Goal: Information Seeking & Learning: Learn about a topic

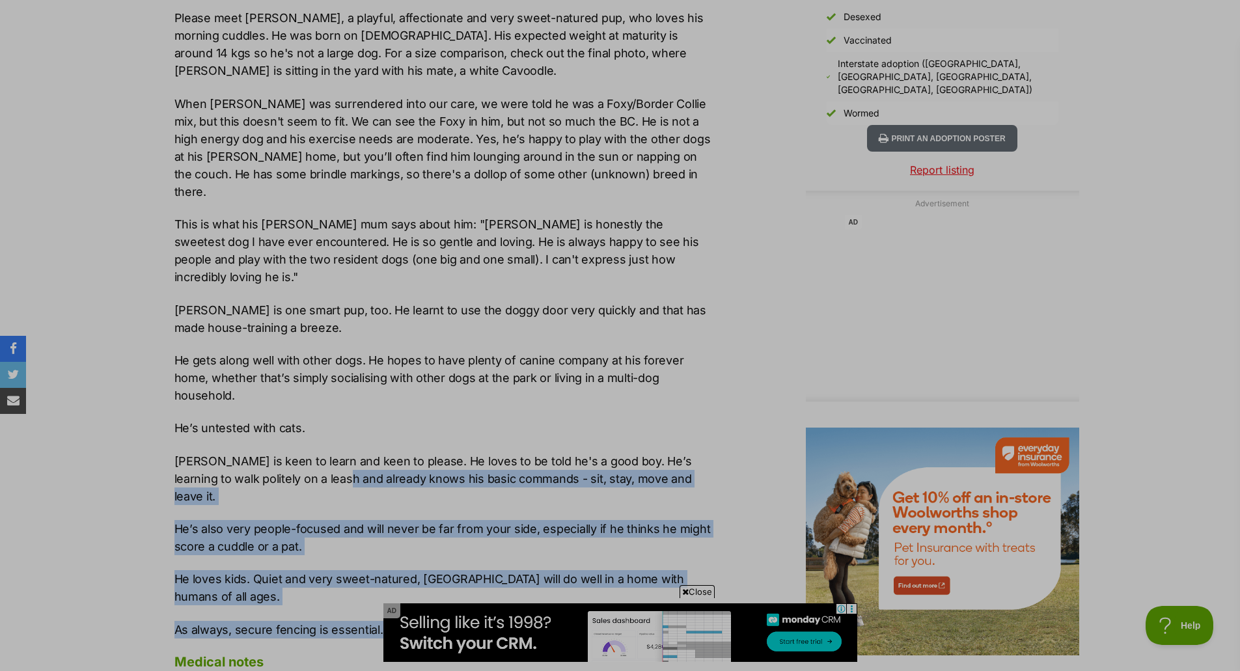
scroll to position [1432, 0]
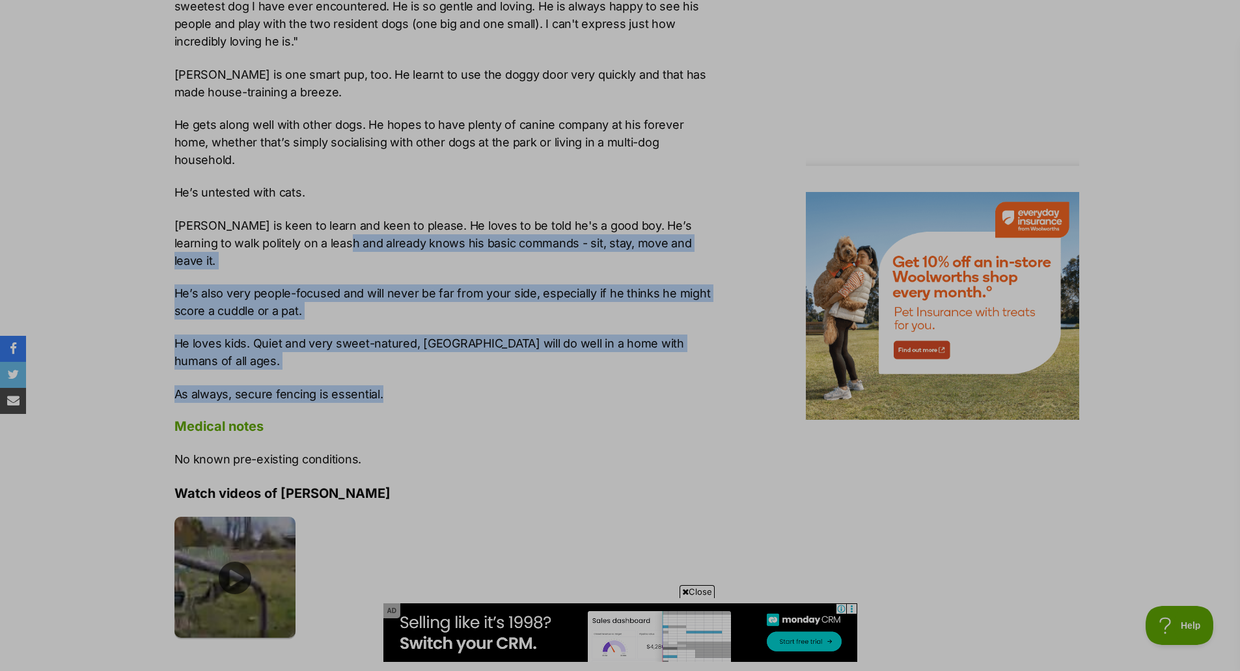
click at [215, 517] on img at bounding box center [235, 578] width 122 height 122
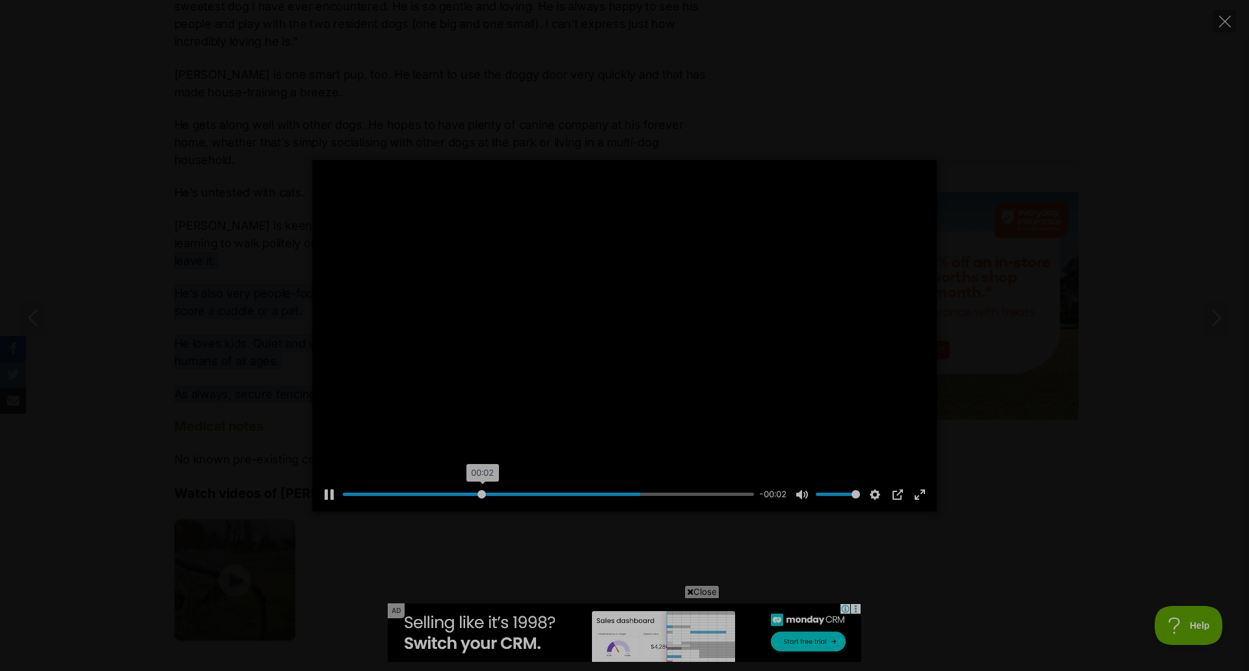
click at [482, 492] on input "Seek" at bounding box center [548, 494] width 411 height 12
drag, startPoint x: 437, startPoint y: 487, endPoint x: 401, endPoint y: 478, distance: 36.5
click at [401, 478] on div "Pause Play % buffered 00:02 -00:04 Unmute Mute Disable captions Enable captions…" at bounding box center [624, 486] width 625 height 50
click at [372, 500] on input "Seek" at bounding box center [548, 494] width 411 height 12
click at [1227, 16] on icon "Close" at bounding box center [1225, 22] width 12 height 12
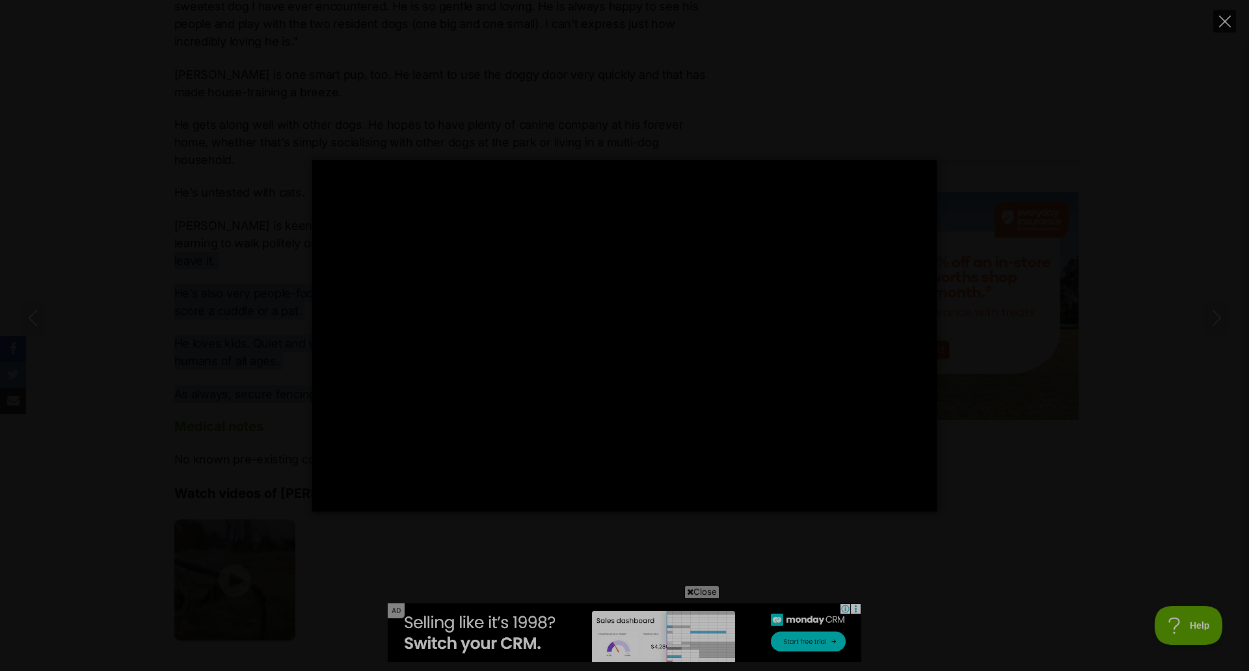
type input "72.32"
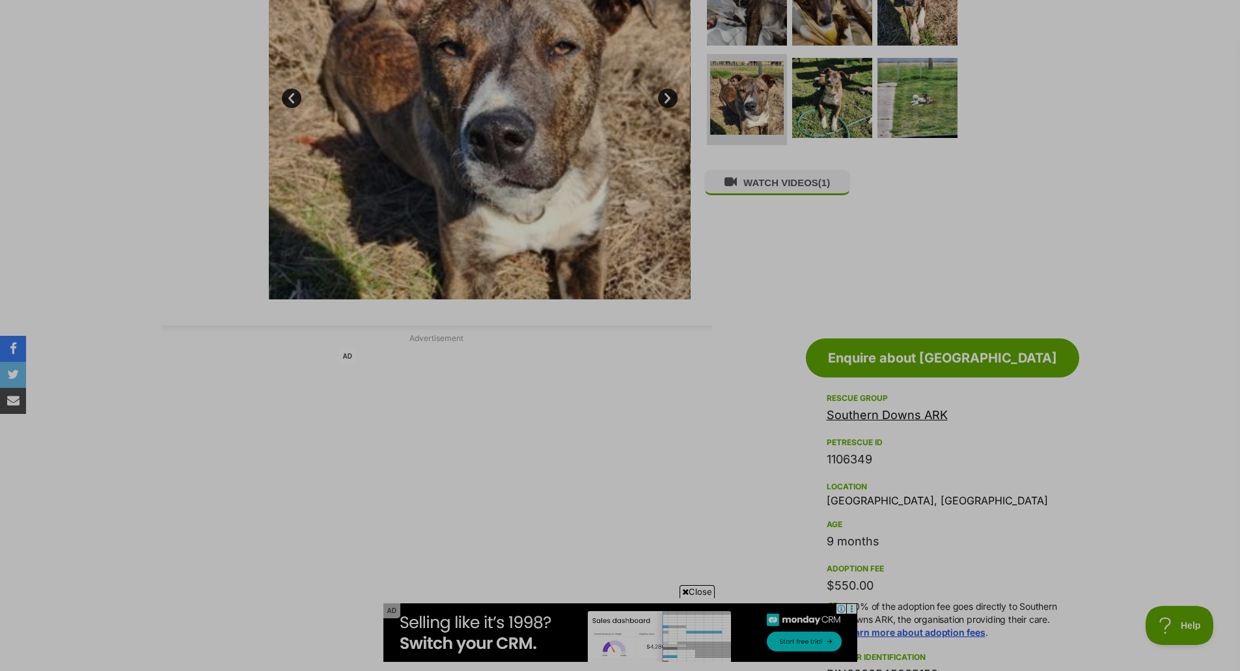
scroll to position [195, 0]
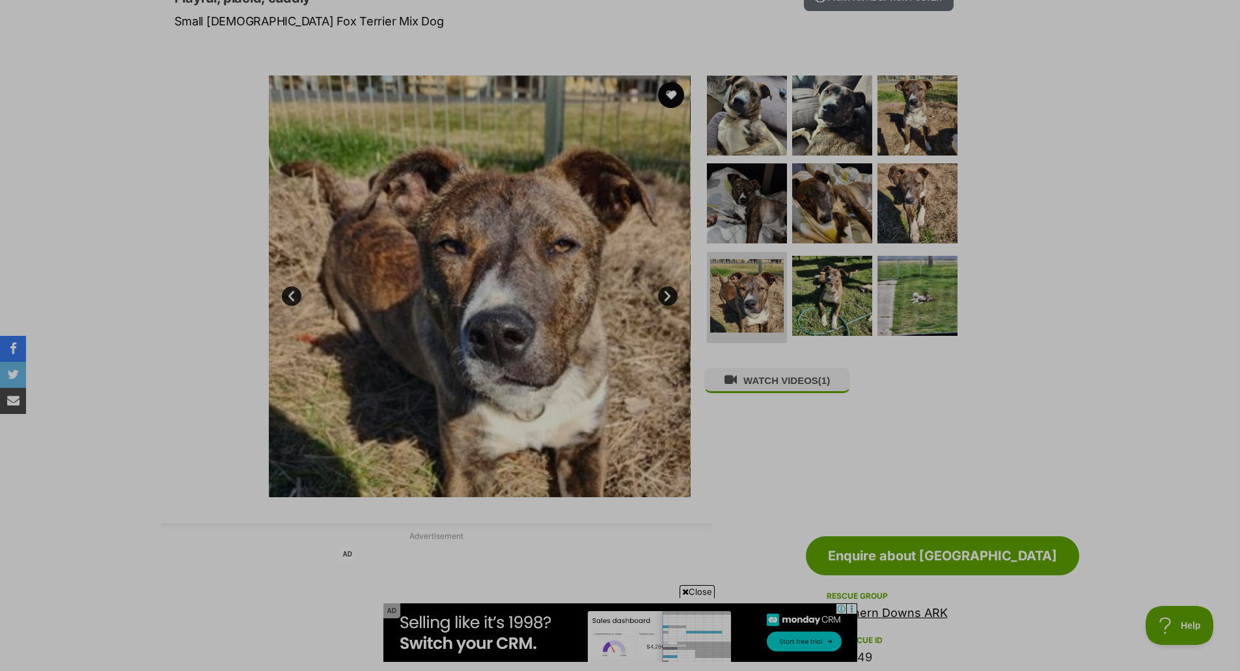
click at [668, 281] on img at bounding box center [479, 286] width 422 height 422
click at [782, 298] on img at bounding box center [746, 295] width 77 height 77
click at [852, 284] on img at bounding box center [832, 296] width 84 height 84
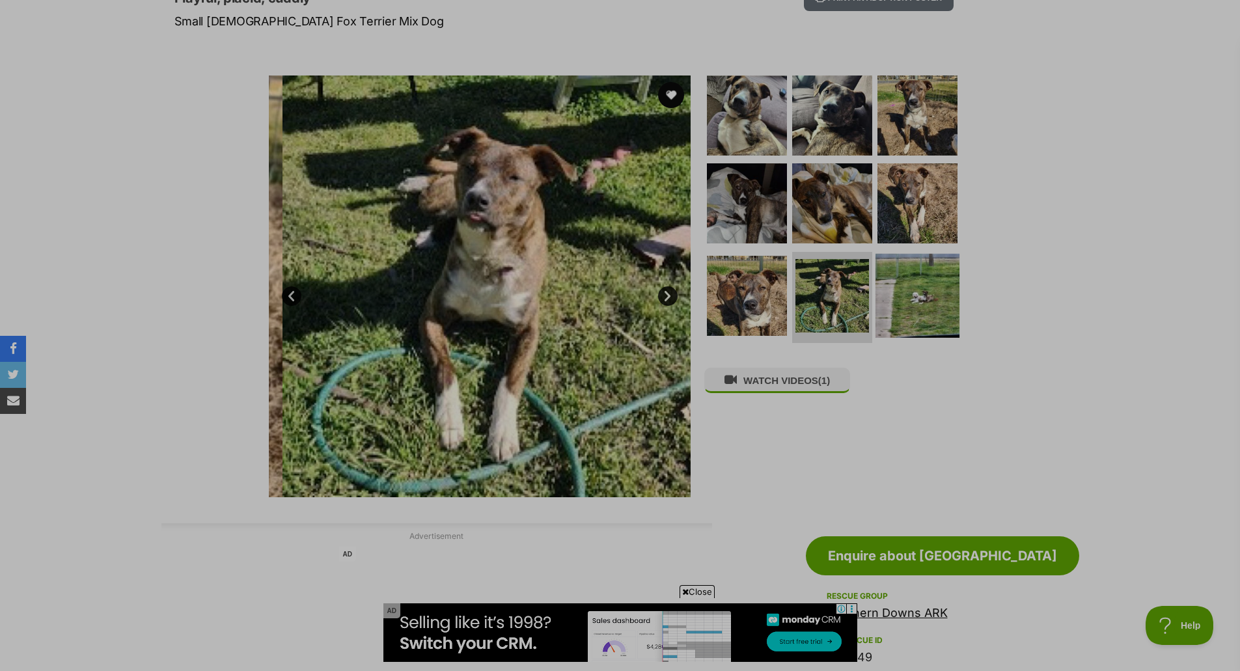
click at [910, 289] on img at bounding box center [917, 296] width 84 height 84
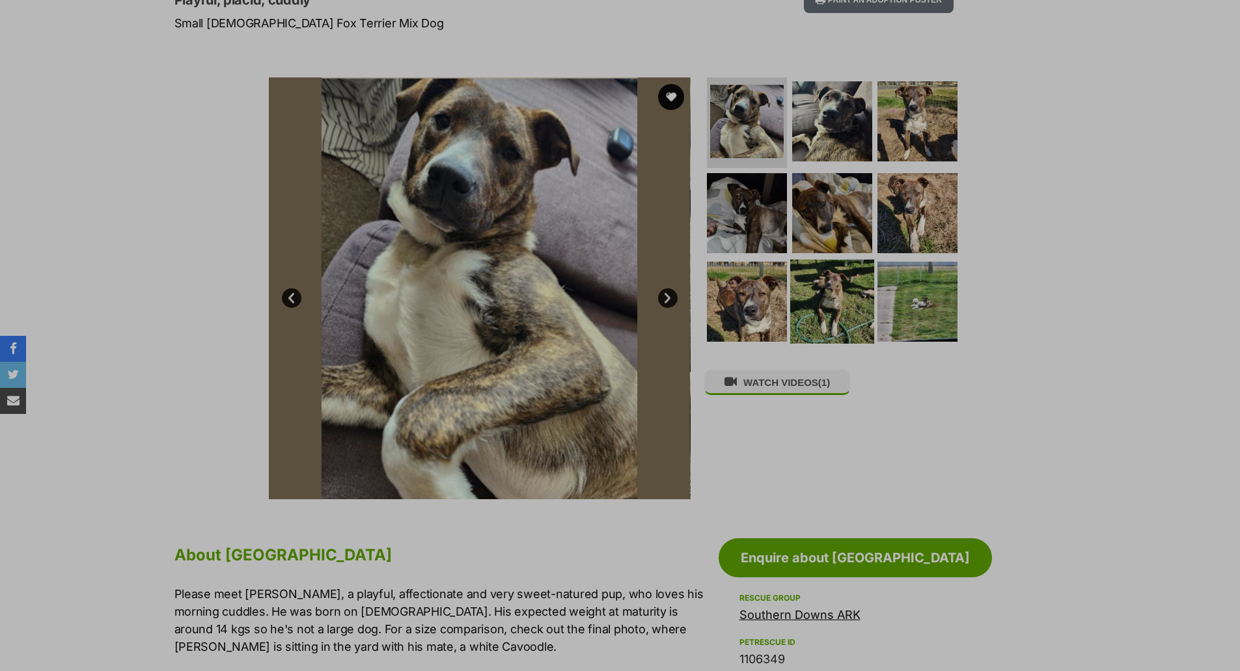
click at [801, 308] on img at bounding box center [832, 302] width 84 height 84
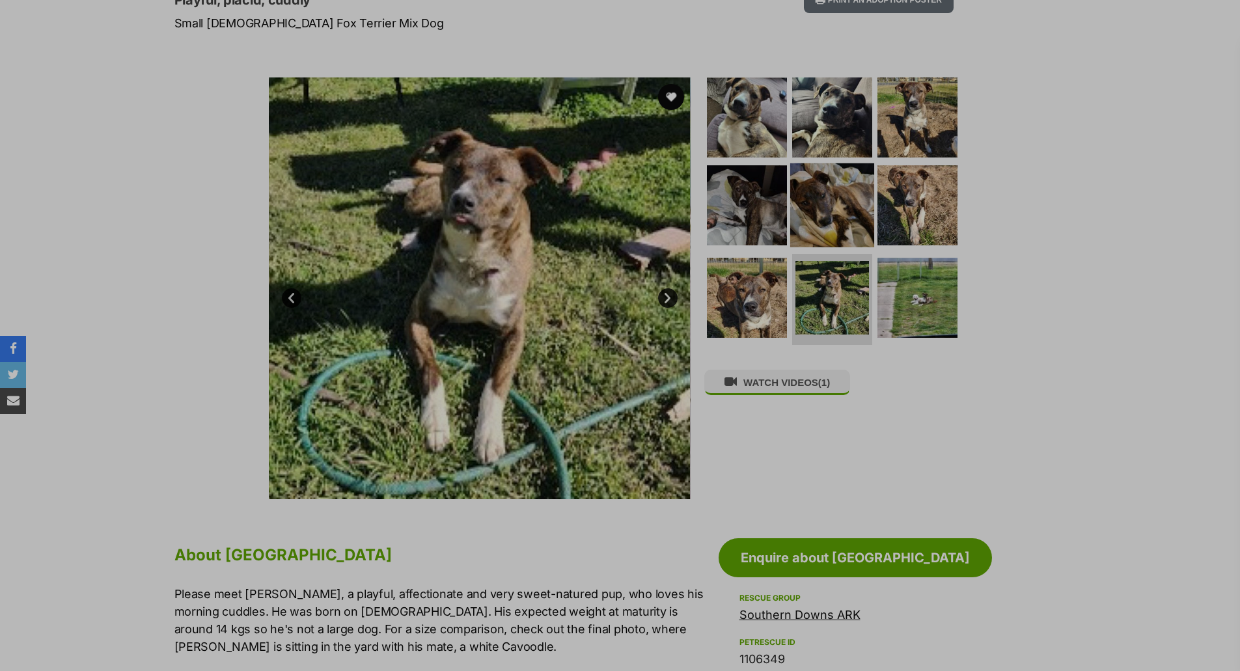
scroll to position [195, 0]
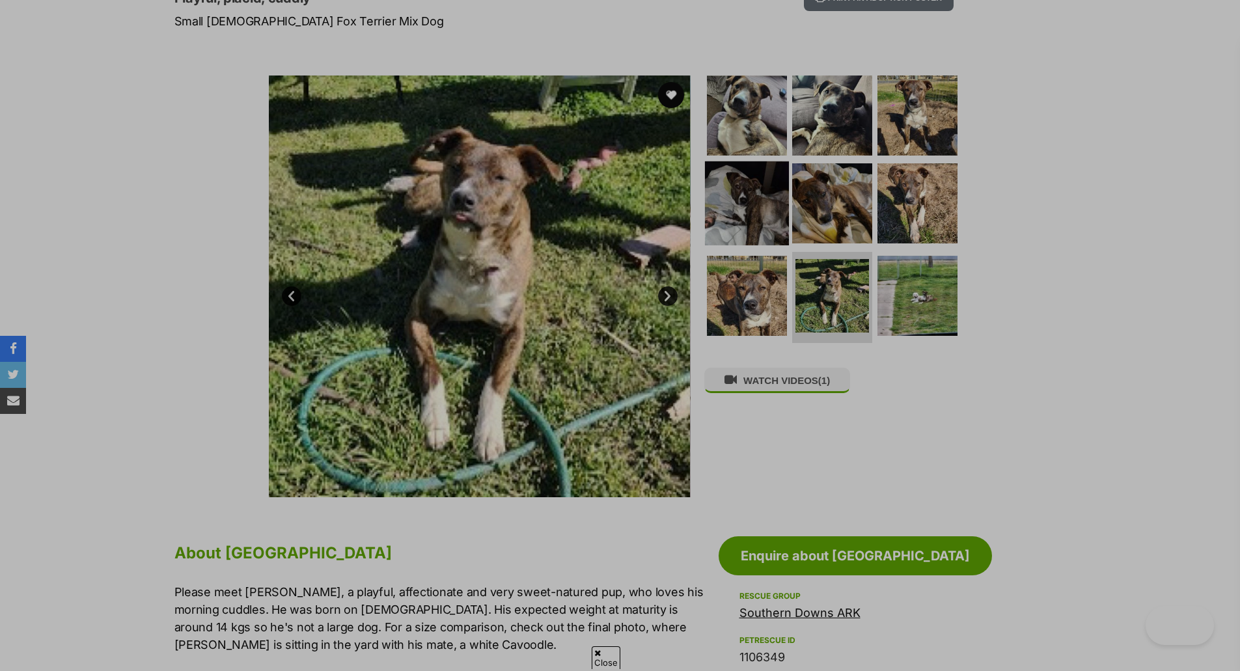
click at [769, 188] on img at bounding box center [747, 203] width 84 height 84
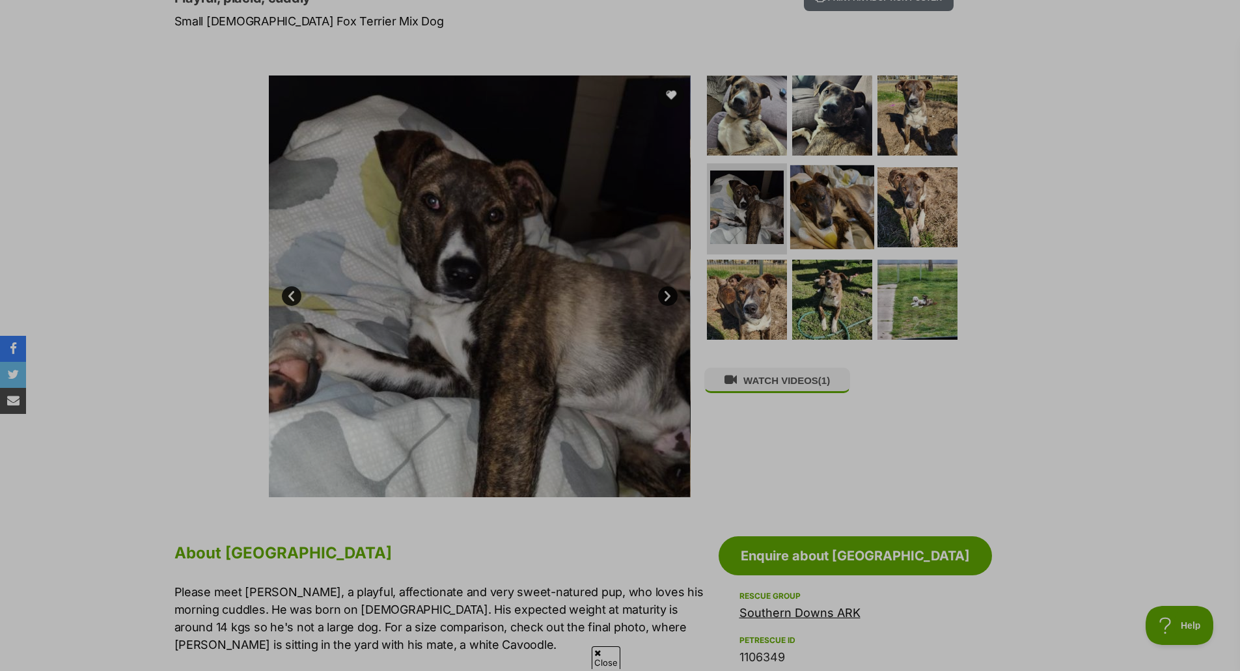
click at [839, 191] on img at bounding box center [832, 207] width 84 height 84
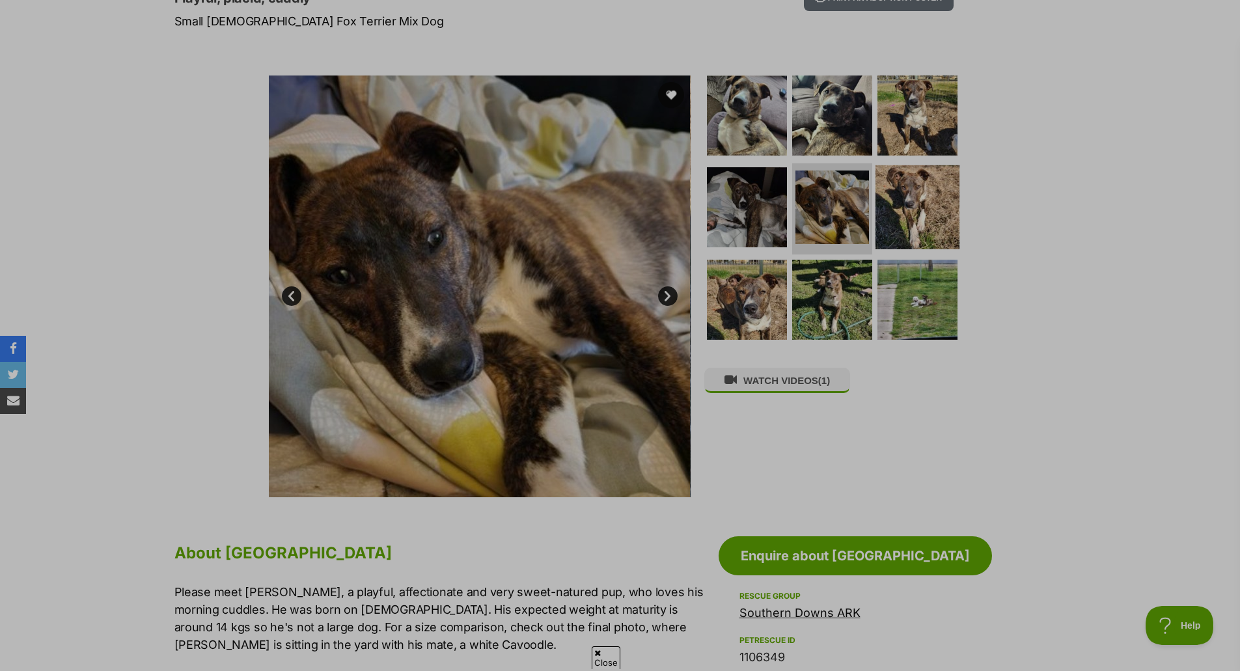
click at [932, 206] on img at bounding box center [917, 207] width 84 height 84
